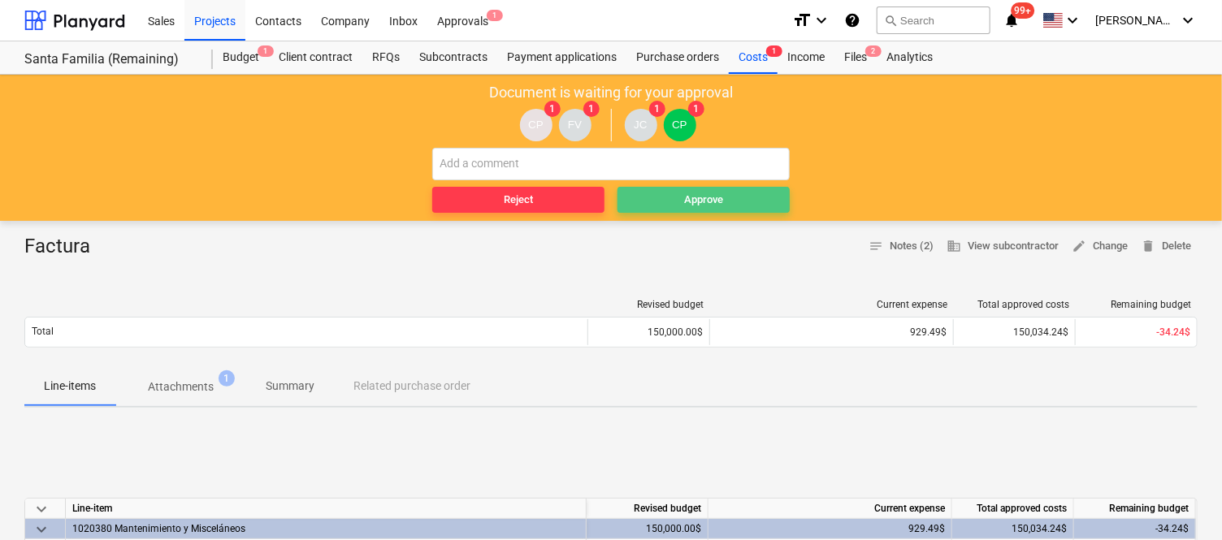
click at [696, 198] on div "Approve" at bounding box center [703, 200] width 39 height 19
